Goal: Find specific fact: Find specific fact

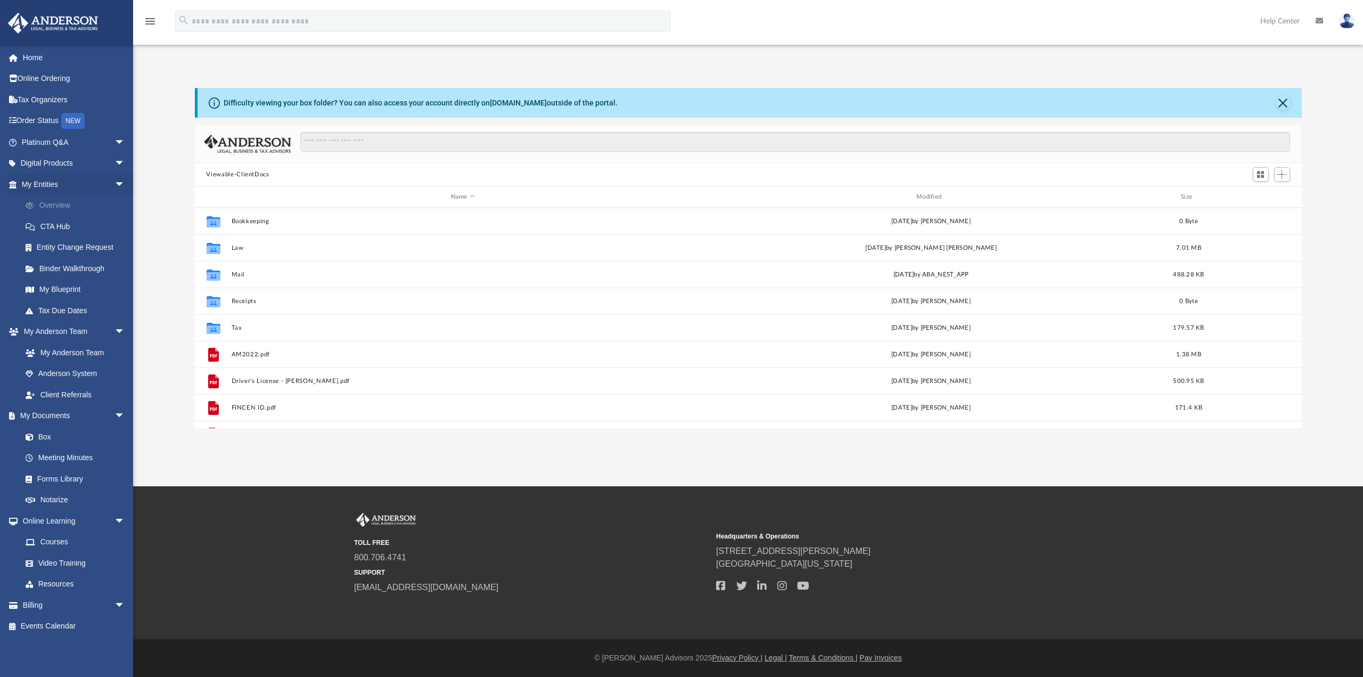
click at [60, 203] on link "Overview" at bounding box center [78, 205] width 126 height 21
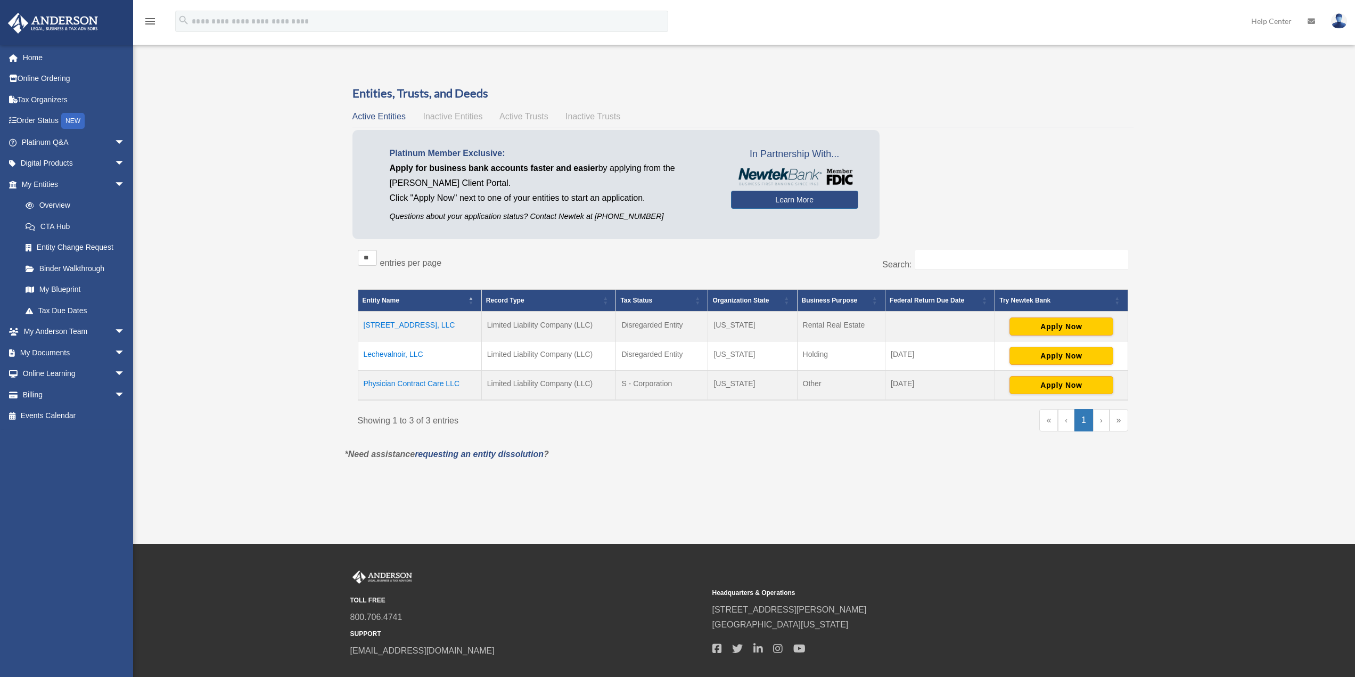
click at [433, 322] on td "[STREET_ADDRESS], LLC" at bounding box center [420, 327] width 124 height 30
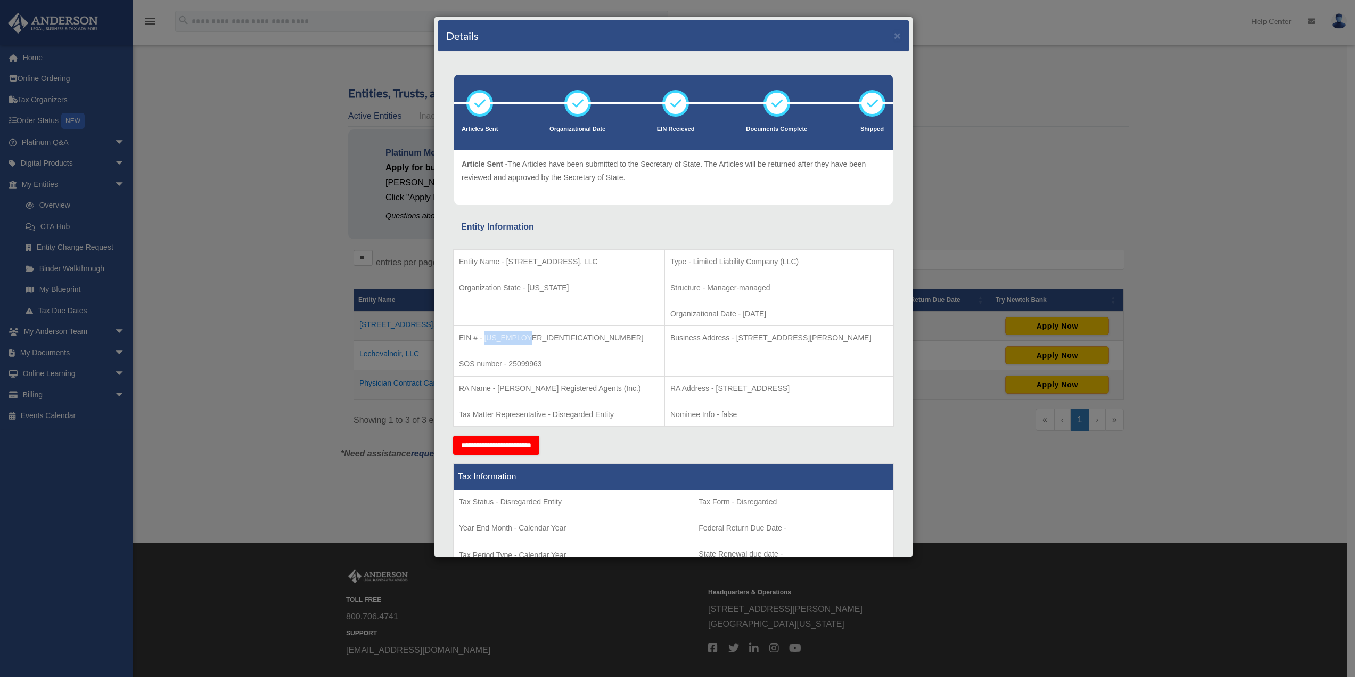
drag, startPoint x: 486, startPoint y: 337, endPoint x: 526, endPoint y: 339, distance: 40.0
click at [526, 339] on p "EIN # - [US_EMPLOYER_IDENTIFICATION_NUMBER]" at bounding box center [559, 337] width 200 height 13
copy p "[US_EMPLOYER_IDENTIFICATION_NUMBER]"
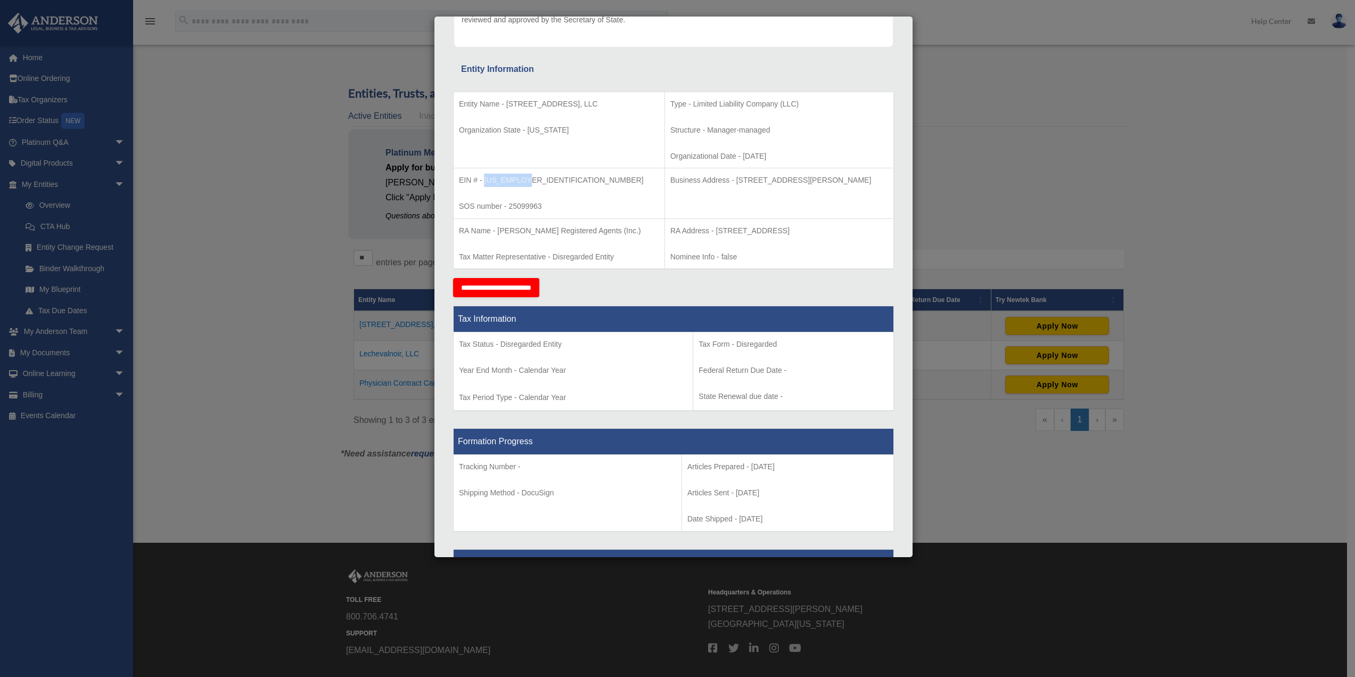
scroll to position [51, 0]
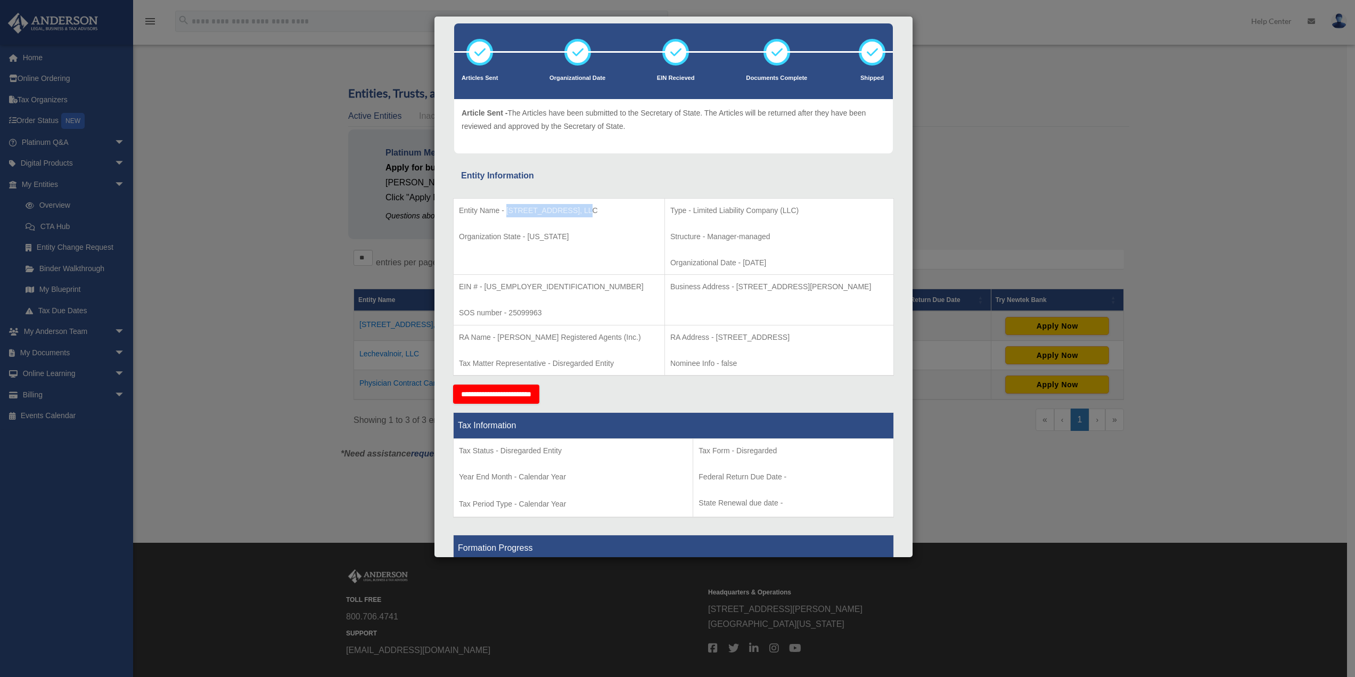
drag, startPoint x: 505, startPoint y: 212, endPoint x: 594, endPoint y: 209, distance: 88.5
click at [594, 209] on p "Entity Name - [STREET_ADDRESS], LLC" at bounding box center [559, 210] width 200 height 13
copy p "[STREET_ADDRESS], LLC"
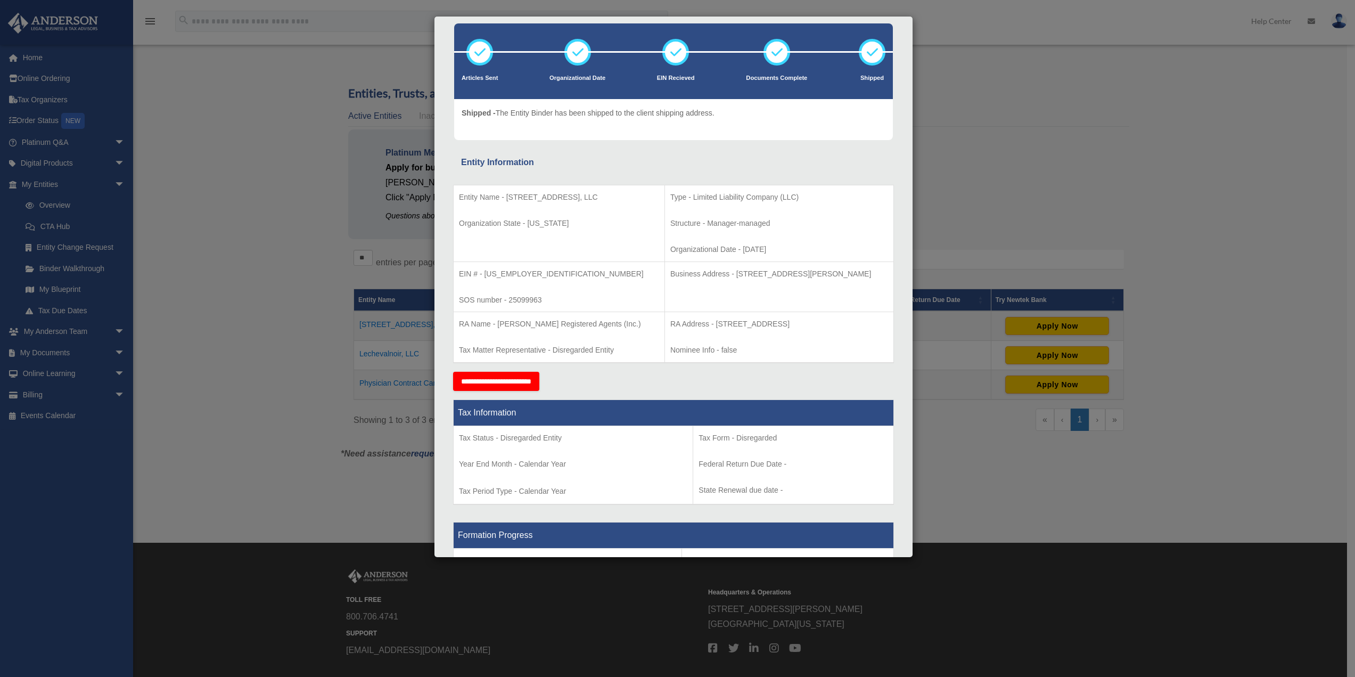
click at [1006, 81] on div "Details × Articles Sent Organizational Date" at bounding box center [677, 338] width 1355 height 677
